Goal: Transaction & Acquisition: Obtain resource

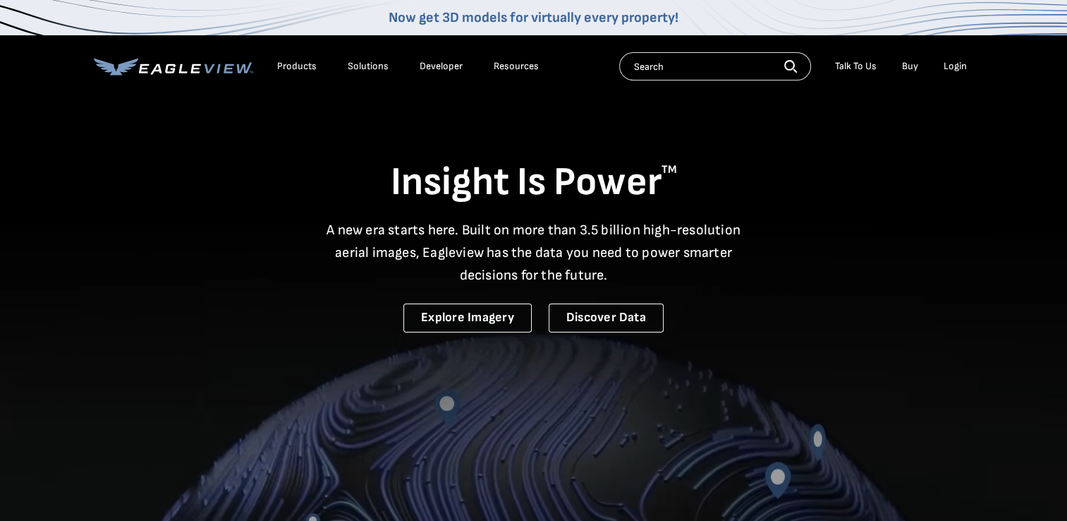
click at [659, 63] on input "text" at bounding box center [715, 66] width 192 height 28
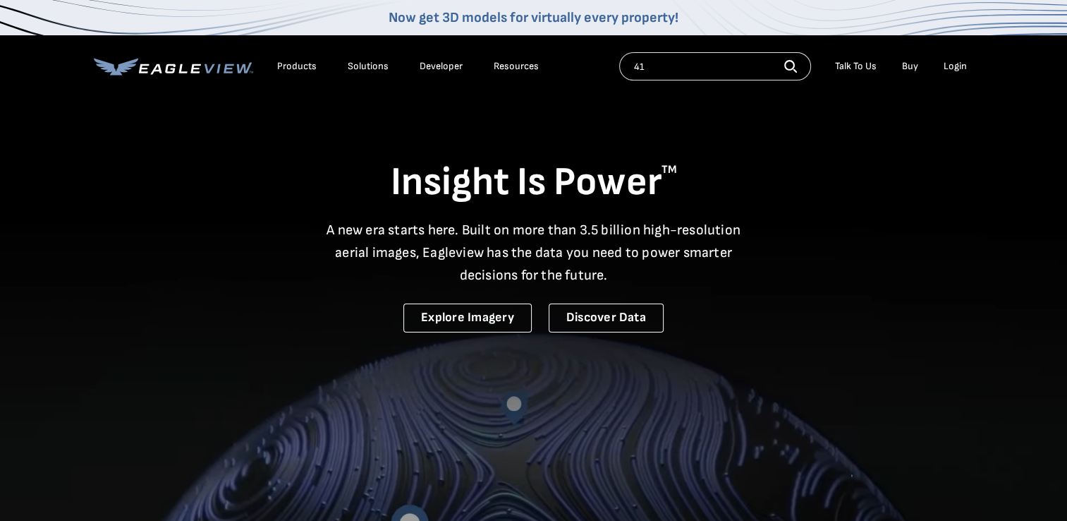
type input "4"
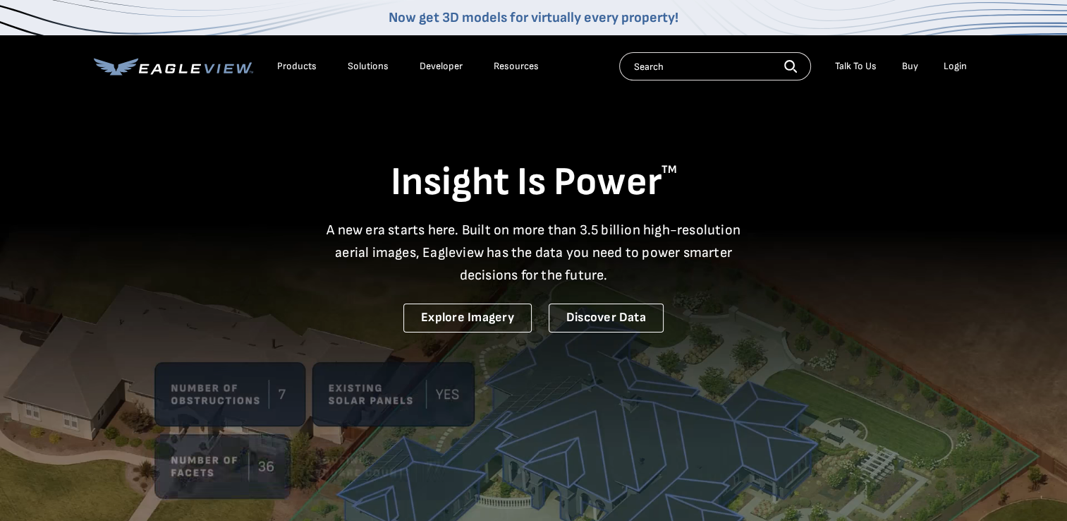
click at [955, 63] on div "Login" at bounding box center [955, 66] width 23 height 13
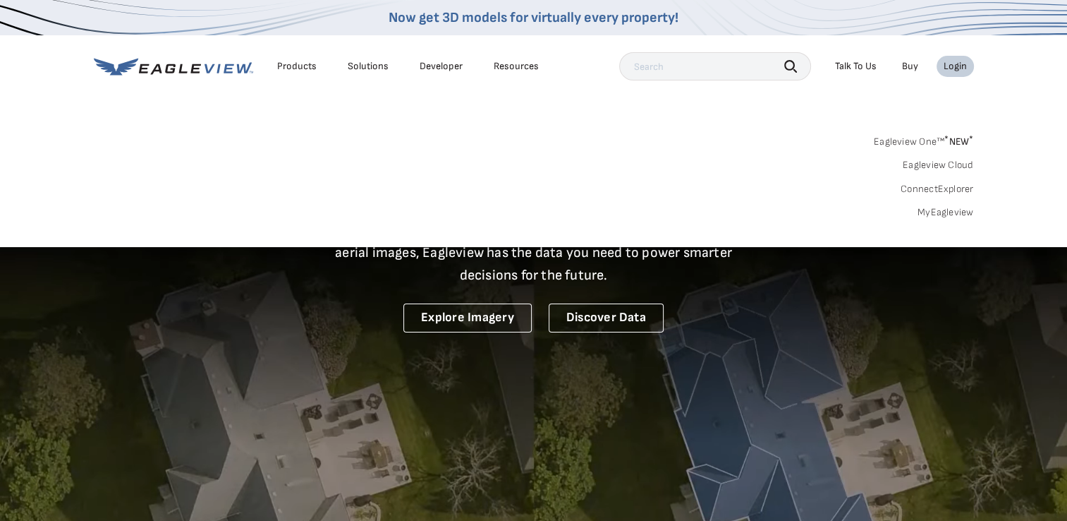
click at [945, 211] on link "MyEagleview" at bounding box center [946, 212] width 56 height 13
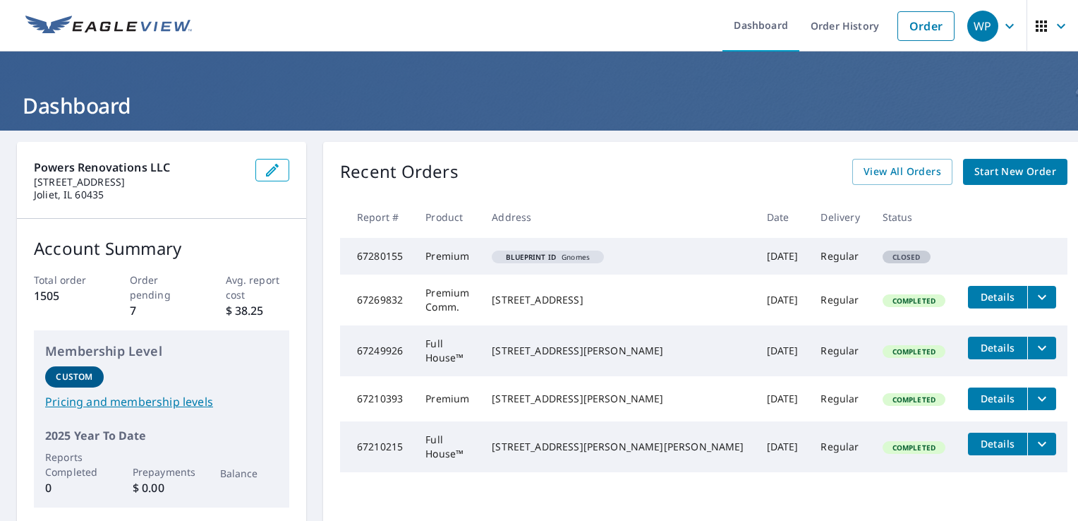
click at [969, 23] on div "WP" at bounding box center [982, 26] width 31 height 31
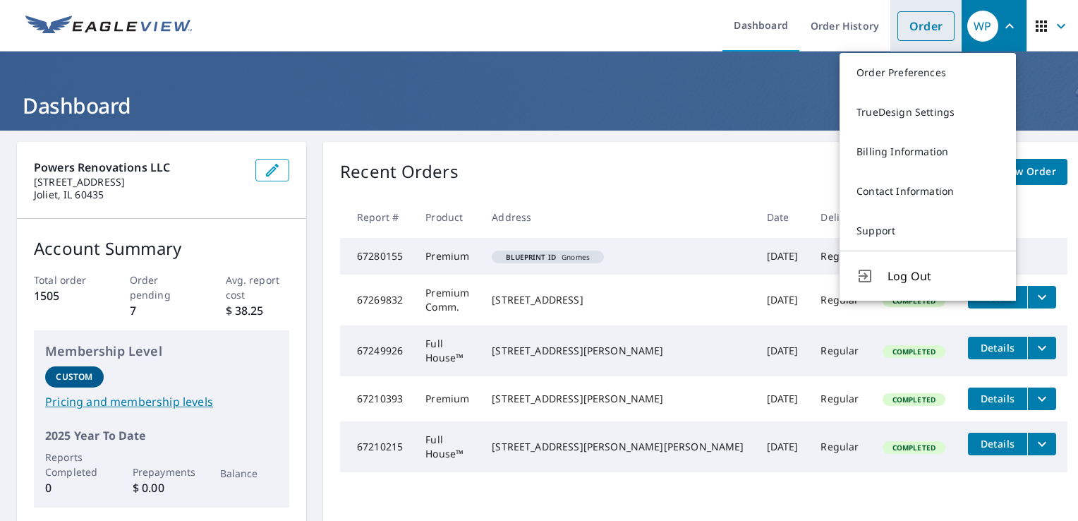
click at [911, 33] on link "Order" at bounding box center [925, 26] width 57 height 30
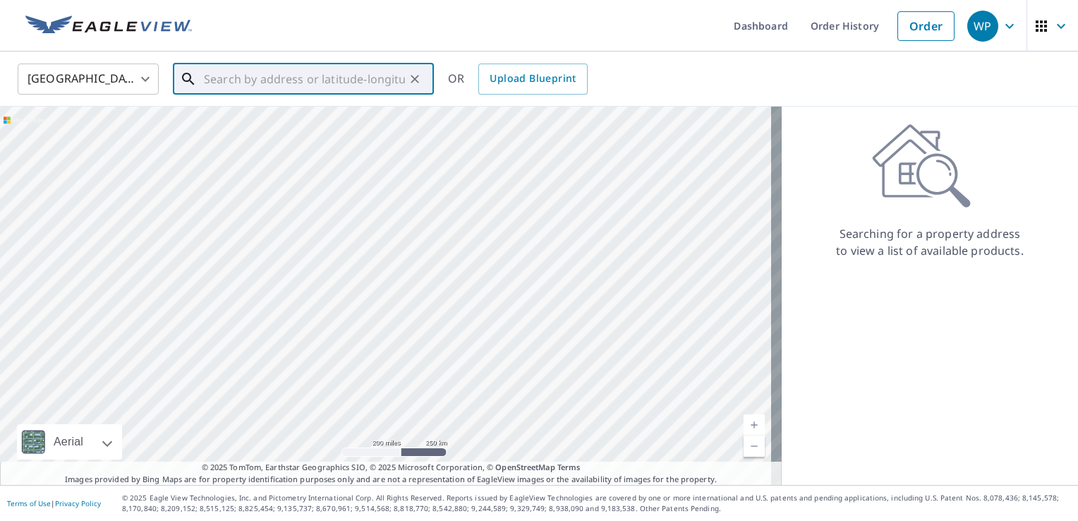
click at [351, 75] on input "text" at bounding box center [304, 79] width 201 height 40
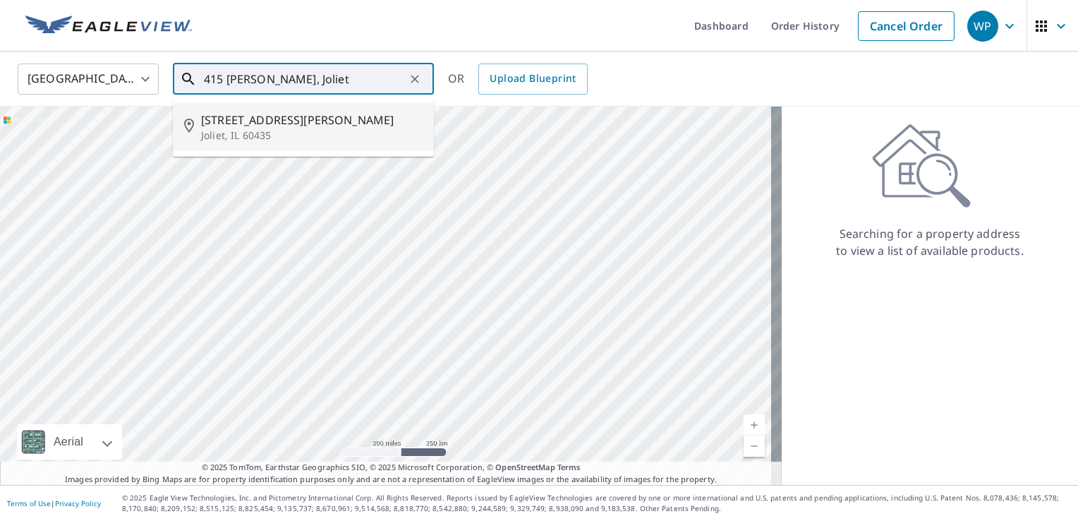
click at [236, 124] on span "415 Catherine St" at bounding box center [312, 119] width 222 height 17
type input "415 Catherine St Joliet, IL 60435"
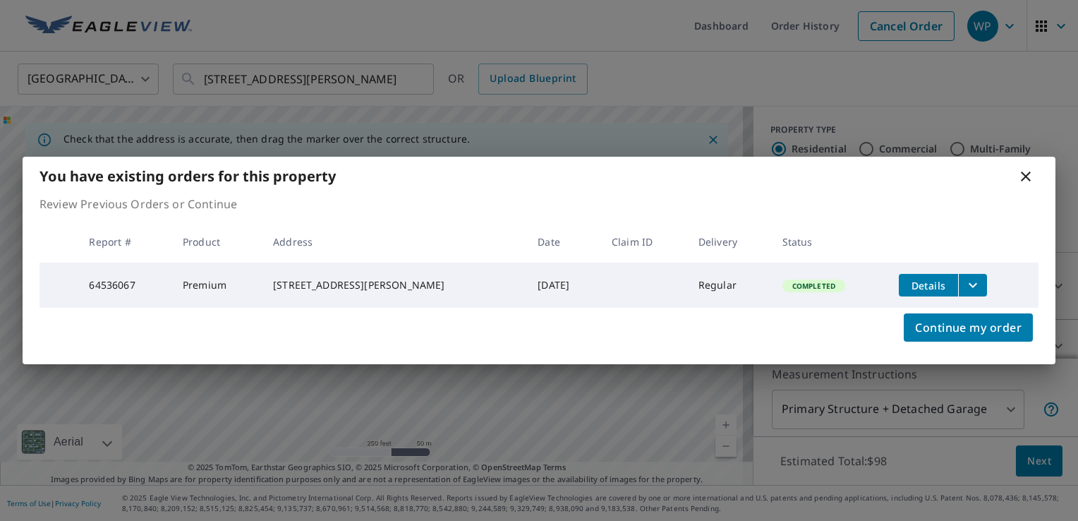
click at [964, 279] on icon "filesDropdownBtn-64536067" at bounding box center [972, 285] width 17 height 17
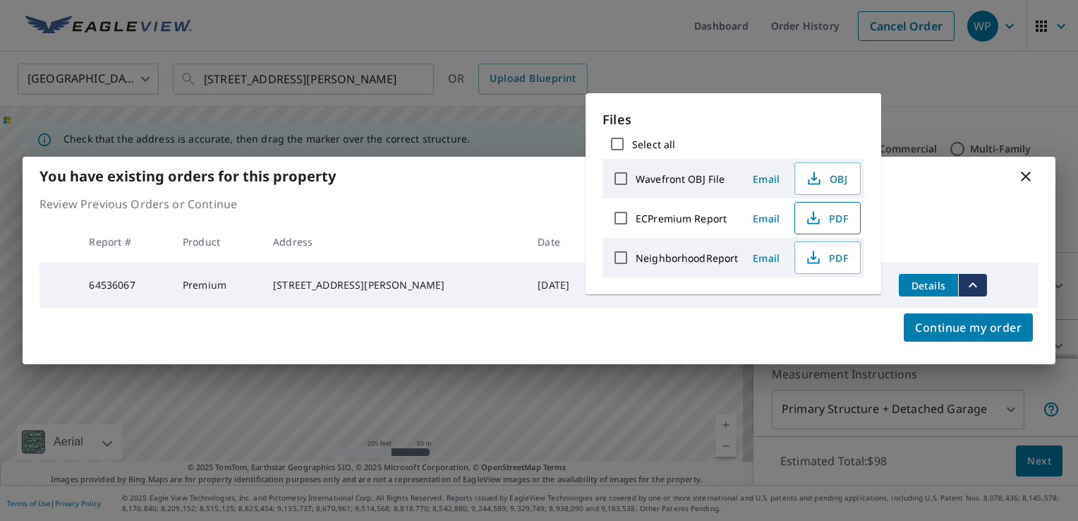
click at [830, 220] on span "PDF" at bounding box center [825, 218] width 45 height 17
